Goal: Transaction & Acquisition: Purchase product/service

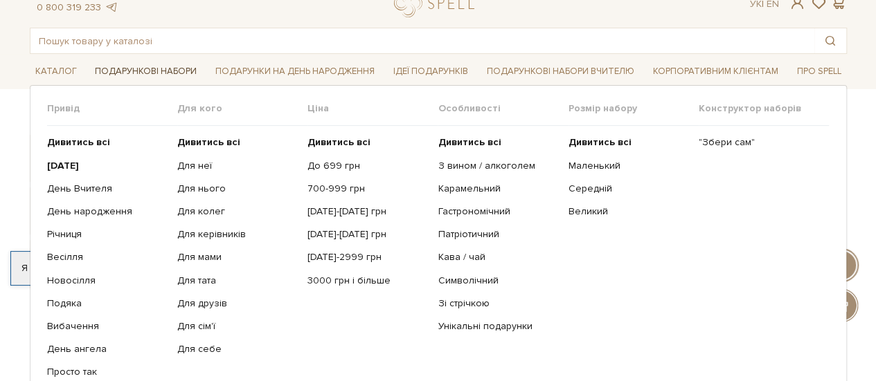
scroll to position [69, 0]
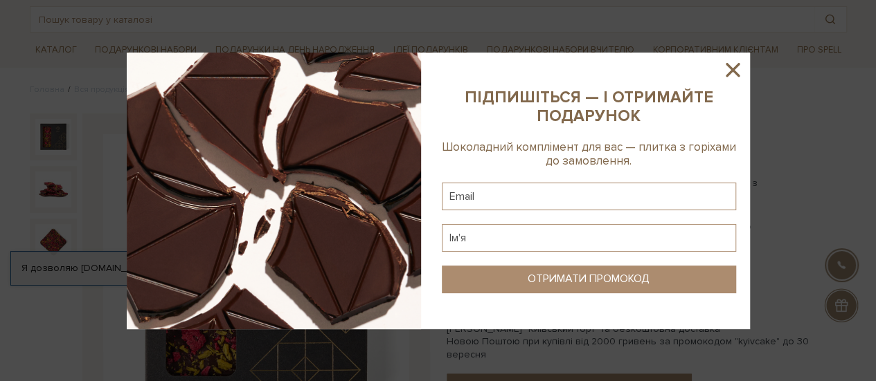
click at [729, 66] on icon at bounding box center [732, 70] width 14 height 14
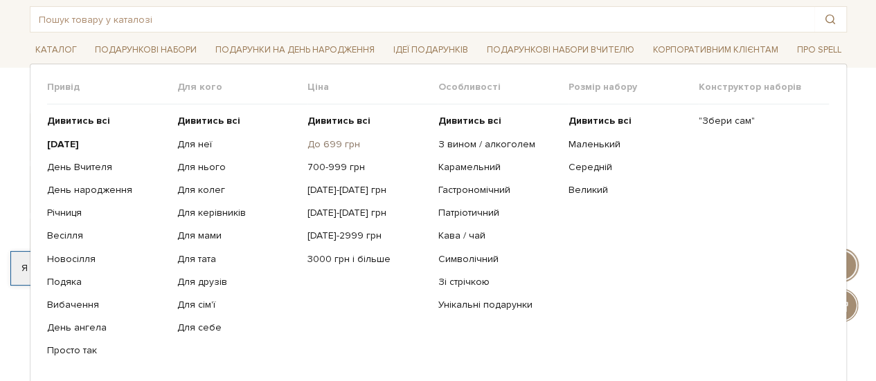
click at [341, 138] on link "До 699 грн" at bounding box center [367, 144] width 120 height 12
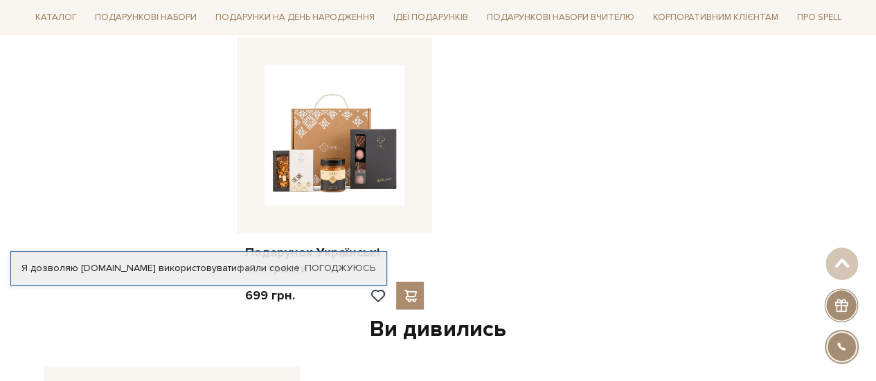
scroll to position [1453, 0]
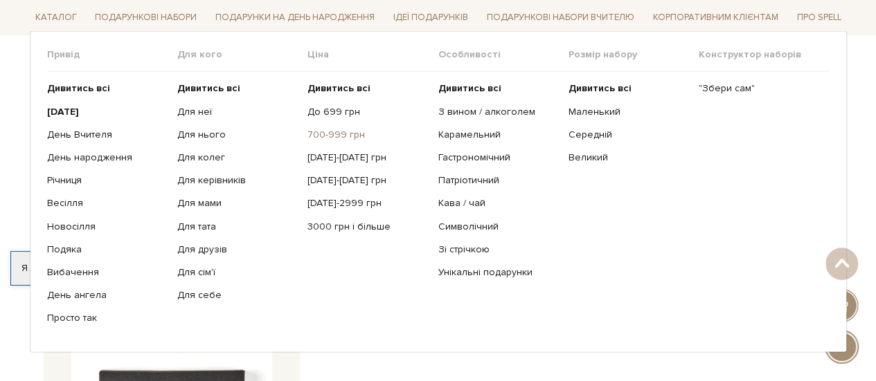
click at [331, 134] on link "700-999 грн" at bounding box center [367, 135] width 120 height 12
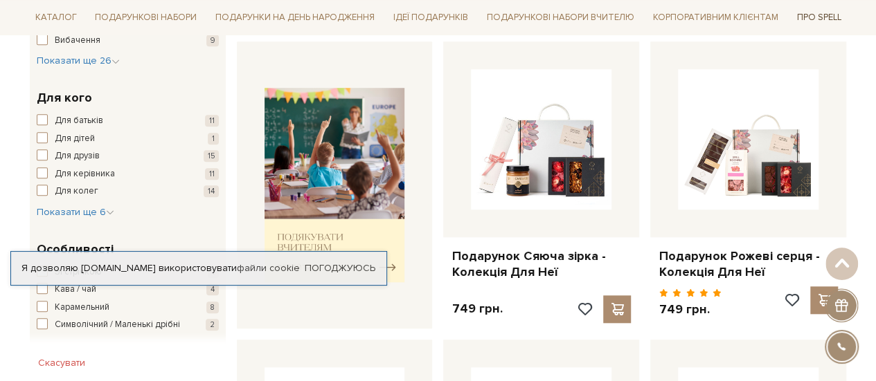
scroll to position [484, 0]
